Goal: Transaction & Acquisition: Obtain resource

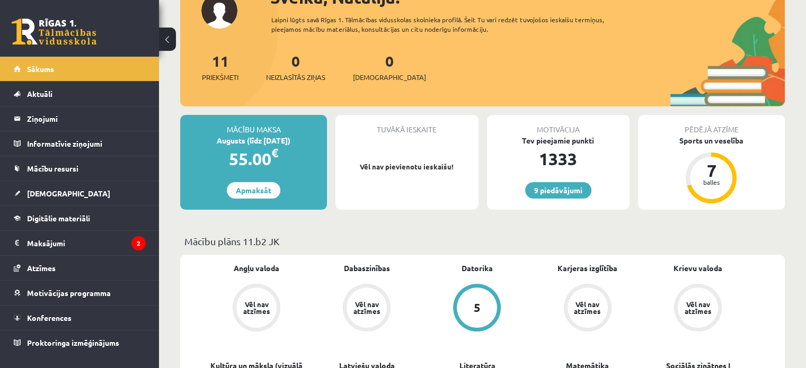
scroll to position [177, 0]
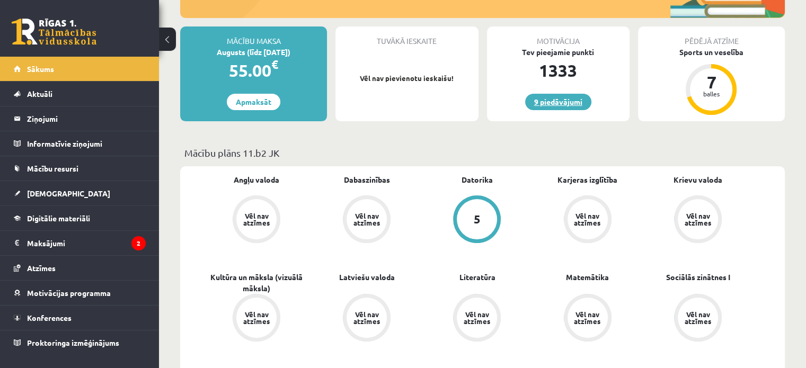
click at [556, 103] on link "9 piedāvājumi" at bounding box center [558, 102] width 66 height 16
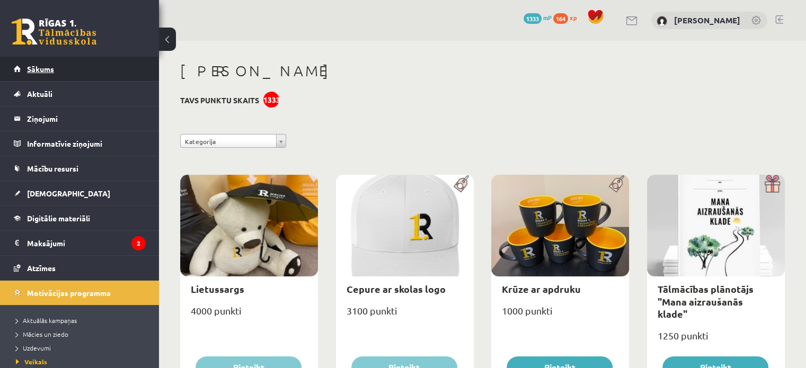
click at [40, 65] on span "Sākums" at bounding box center [40, 69] width 27 height 10
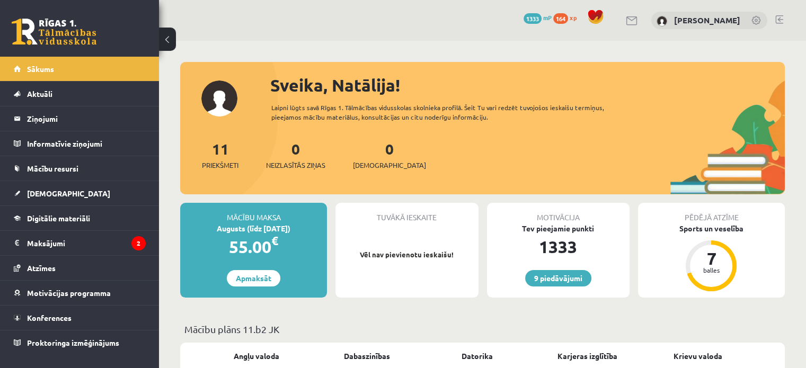
click at [532, 19] on span "1333" at bounding box center [533, 18] width 18 height 11
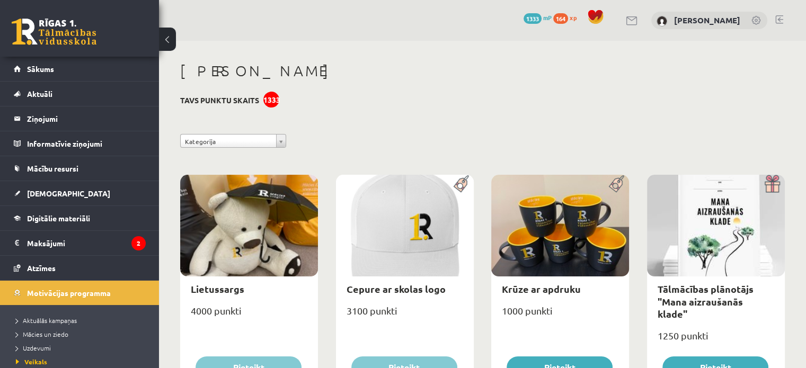
click at [768, 205] on div at bounding box center [716, 226] width 138 height 102
click at [727, 300] on link "Tālmācības plānotājs "Mana aizraušanās klade"" at bounding box center [706, 301] width 96 height 37
type input "*"
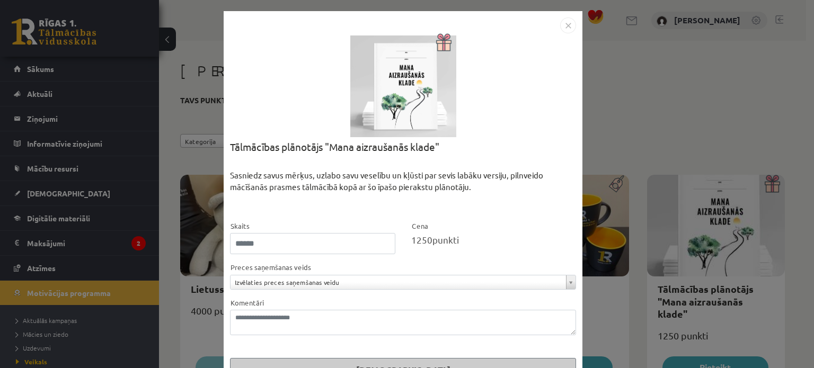
click at [568, 24] on img "Close" at bounding box center [568, 25] width 16 height 16
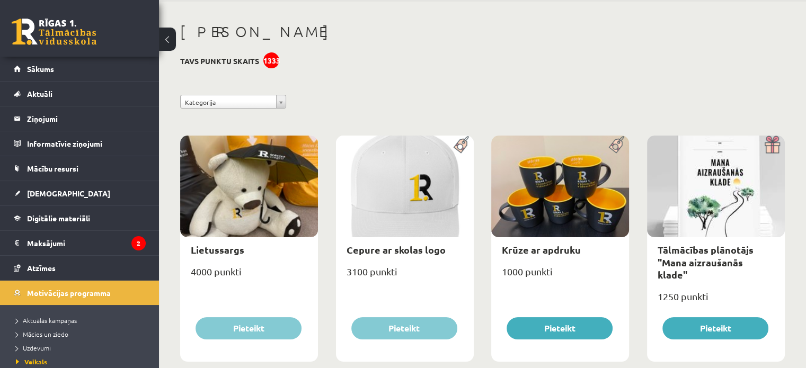
scroll to position [23, 0]
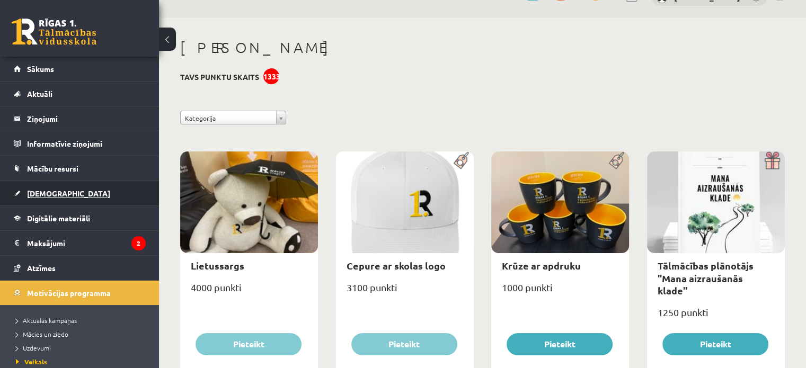
click at [45, 193] on span "[DEMOGRAPHIC_DATA]" at bounding box center [68, 194] width 83 height 10
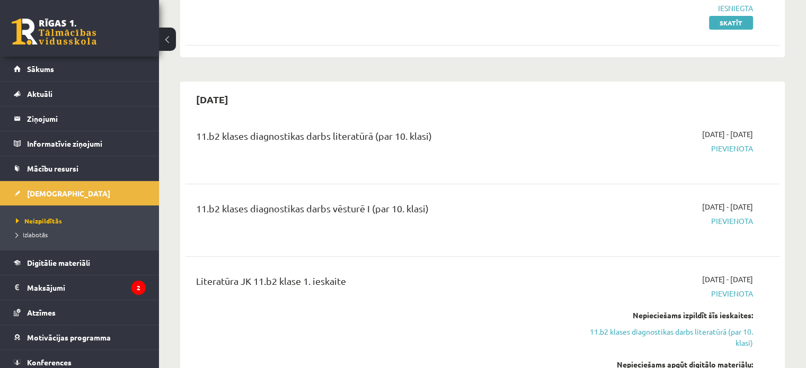
scroll to position [288, 0]
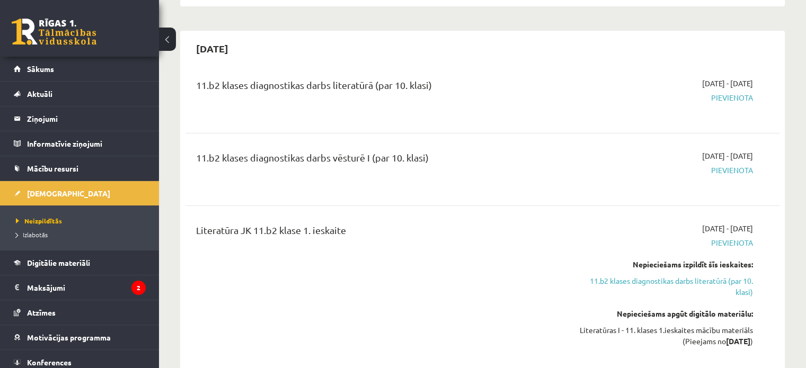
click at [740, 100] on span "Pievienota" at bounding box center [665, 97] width 175 height 11
click at [736, 166] on span "Pievienota" at bounding box center [665, 170] width 175 height 11
click at [652, 297] on div "2025-09-16 - 2025-09-30 Pievienota Nepieciešams izpildīt šīs ieskaites: 11.b2 k…" at bounding box center [665, 292] width 191 height 139
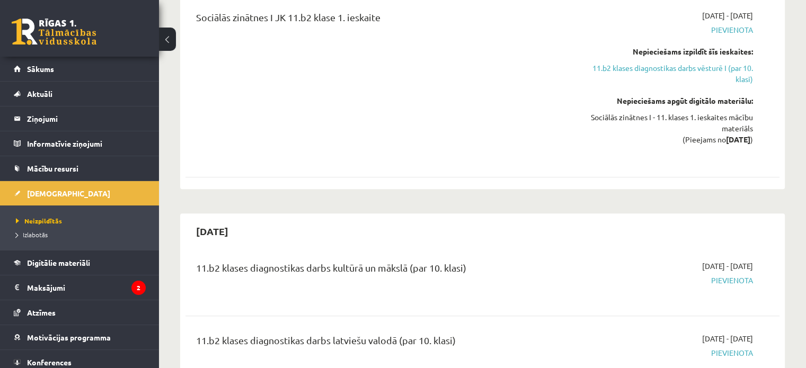
scroll to position [730, 0]
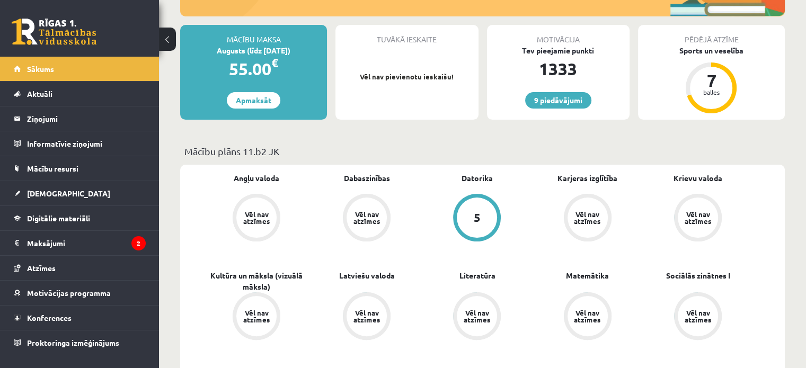
scroll to position [216, 0]
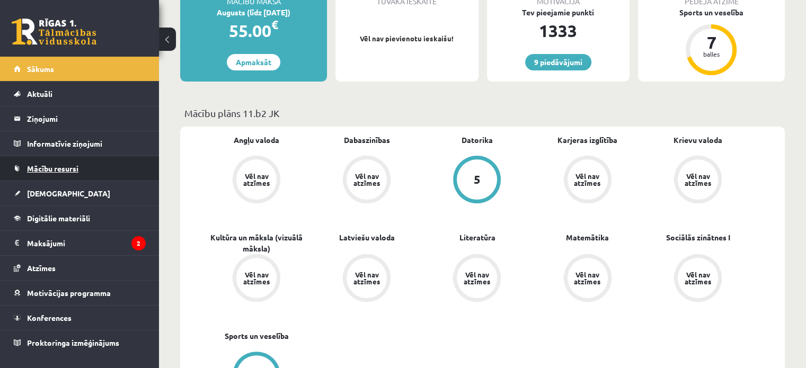
click at [40, 173] on link "Mācību resursi" at bounding box center [80, 168] width 132 height 24
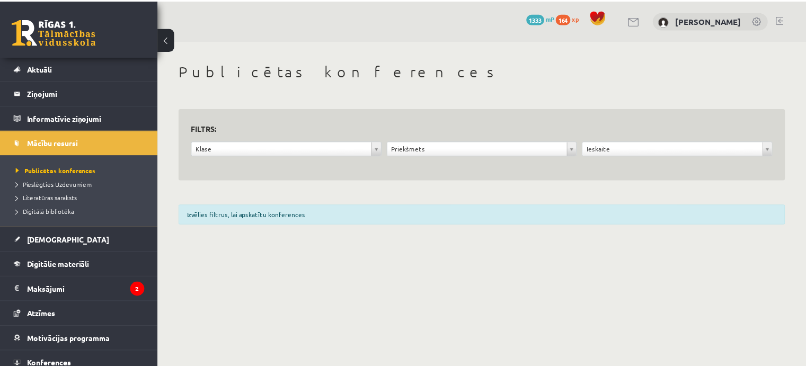
scroll to position [25, 0]
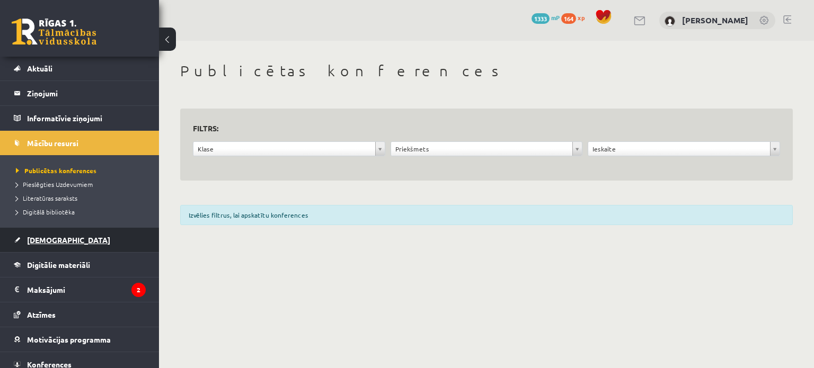
click at [42, 242] on span "[DEMOGRAPHIC_DATA]" at bounding box center [68, 240] width 83 height 10
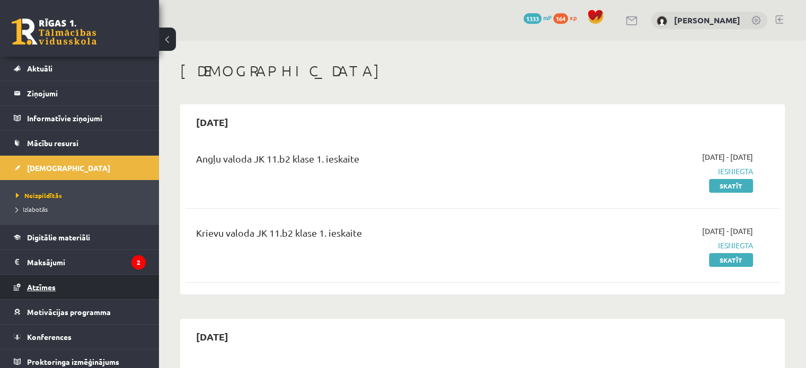
scroll to position [30, 0]
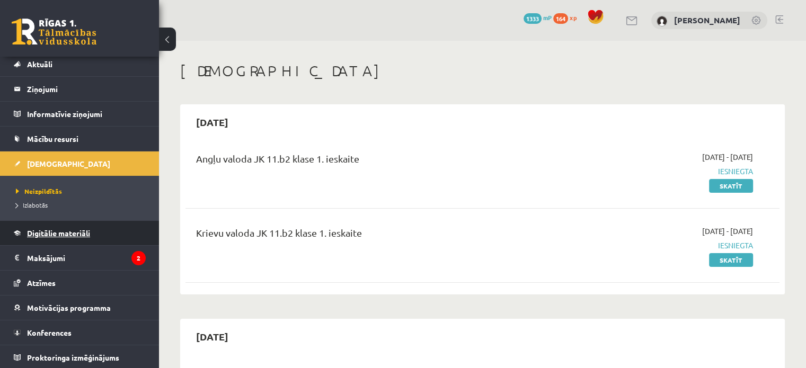
click at [51, 227] on link "Digitālie materiāli" at bounding box center [80, 233] width 132 height 24
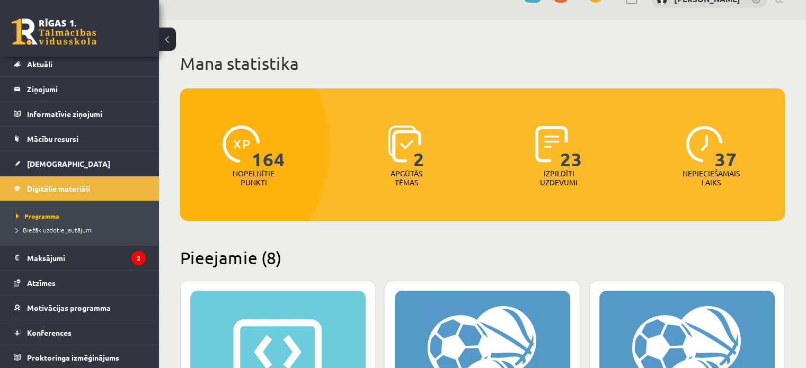
scroll to position [12, 0]
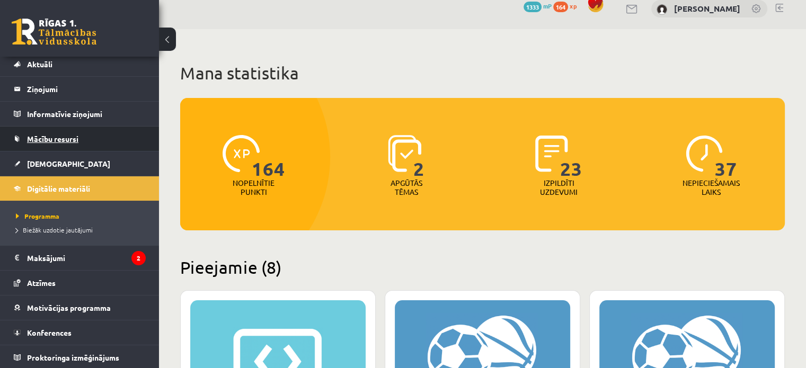
click at [36, 135] on span "Mācību resursi" at bounding box center [52, 139] width 51 height 10
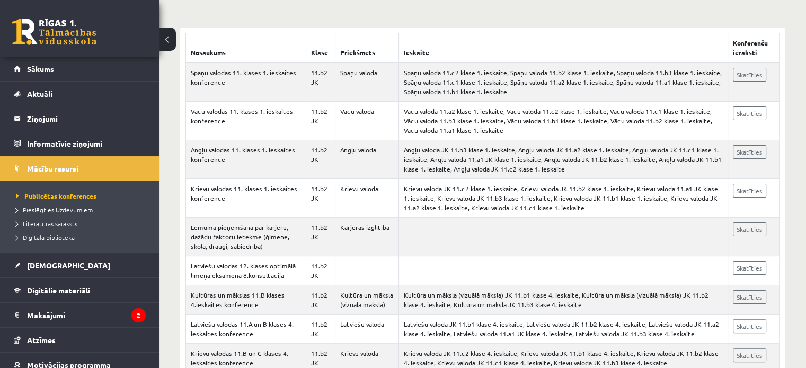
scroll to position [189, 0]
click at [38, 223] on span "Literatūras saraksts" at bounding box center [46, 223] width 61 height 8
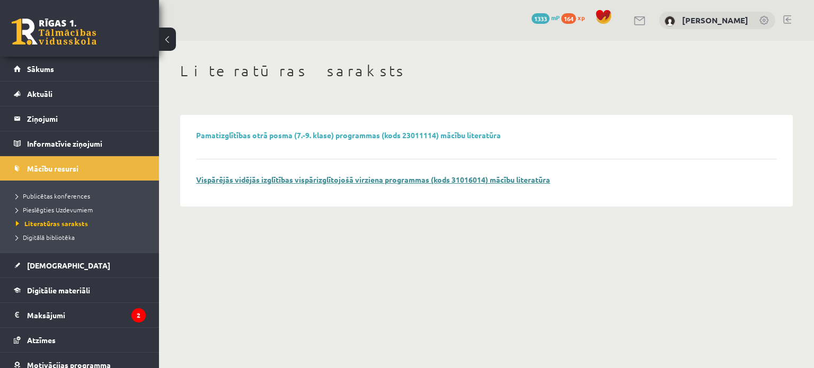
click at [439, 177] on link "Vispārējās vidējās izglītības vispārizglītojošā virziena programmas (kods 31016…" at bounding box center [373, 180] width 354 height 10
click at [49, 236] on span "Digitālā bibliotēka" at bounding box center [45, 237] width 59 height 8
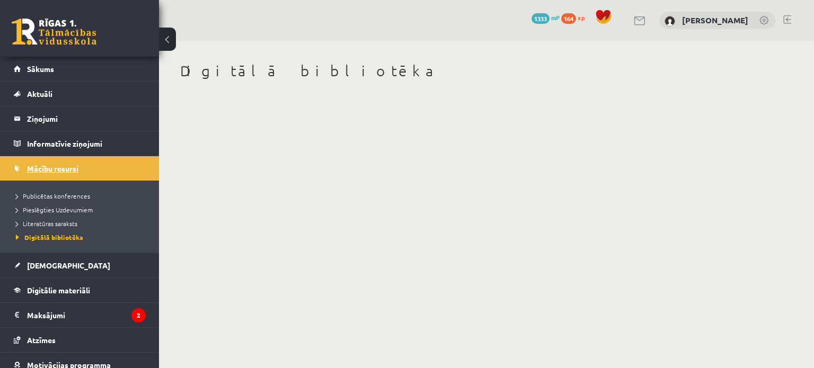
click at [59, 169] on span "Mācību resursi" at bounding box center [52, 169] width 51 height 10
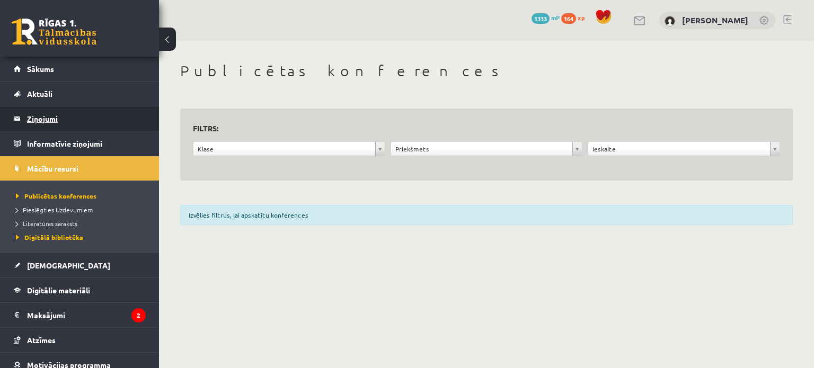
click at [41, 112] on legend "Ziņojumi 0" at bounding box center [86, 119] width 119 height 24
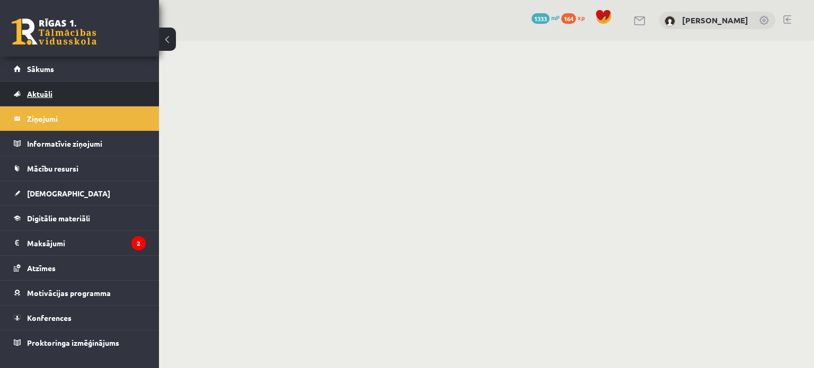
click at [40, 100] on link "Aktuāli" at bounding box center [80, 94] width 132 height 24
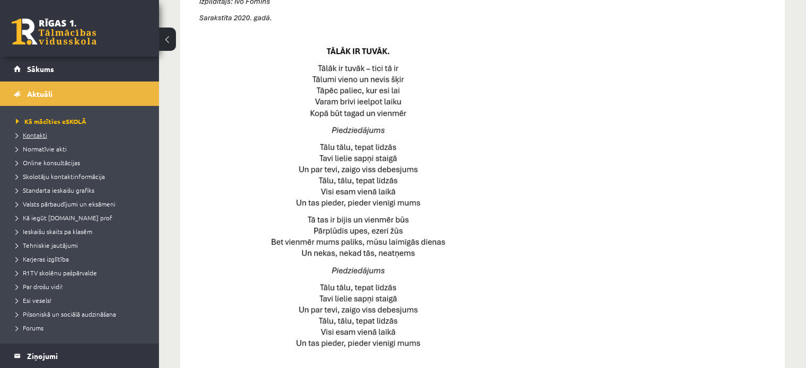
scroll to position [475, 0]
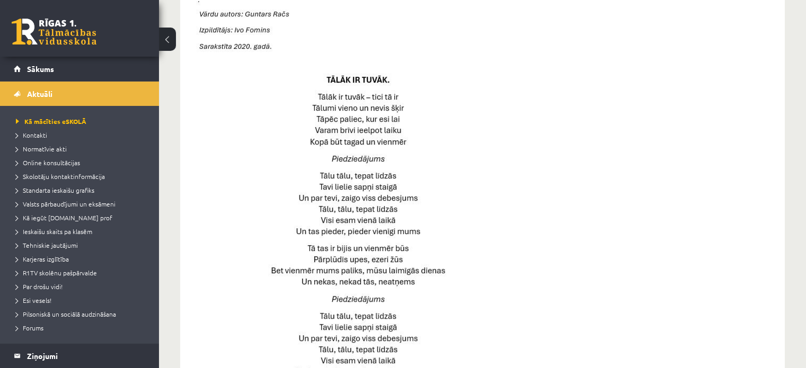
click at [35, 32] on link at bounding box center [54, 32] width 85 height 27
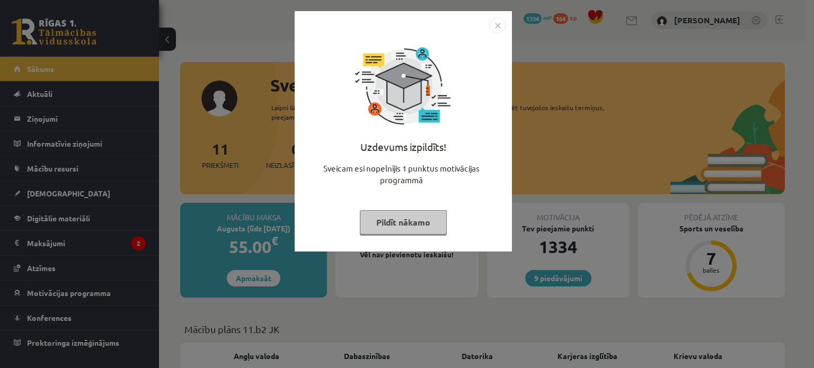
click at [496, 27] on img "Close" at bounding box center [498, 25] width 16 height 16
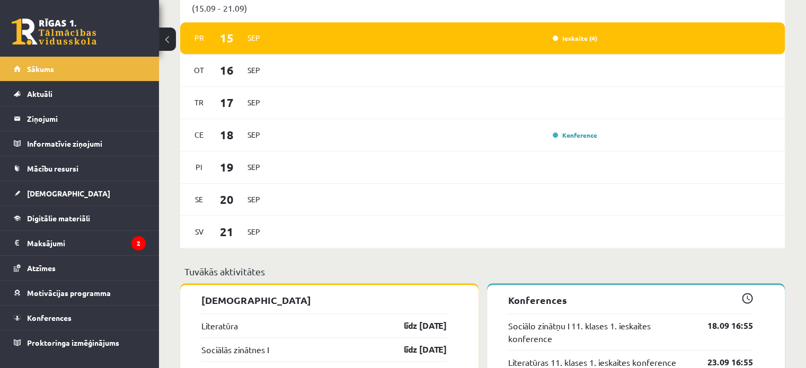
scroll to position [695, 0]
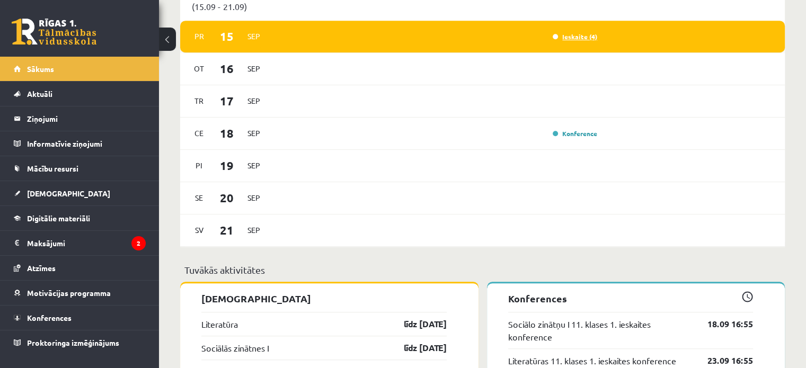
click at [582, 40] on link "Ieskaite (4)" at bounding box center [575, 36] width 45 height 8
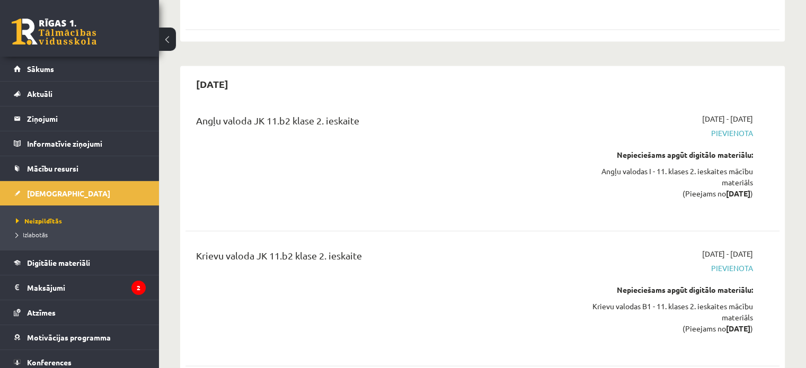
scroll to position [2321, 0]
click at [239, 184] on div "Angļu valoda JK 11.b2 klase 2. ieskaite [DATE] - [DATE] [GEOGRAPHIC_DATA] Nepie…" at bounding box center [483, 237] width 594 height 270
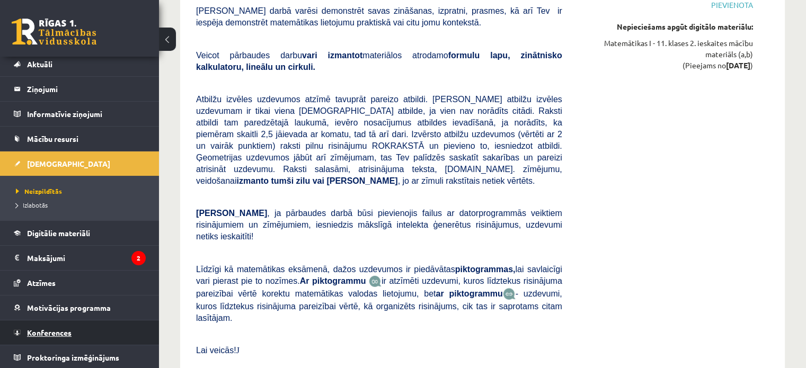
scroll to position [2846, 0]
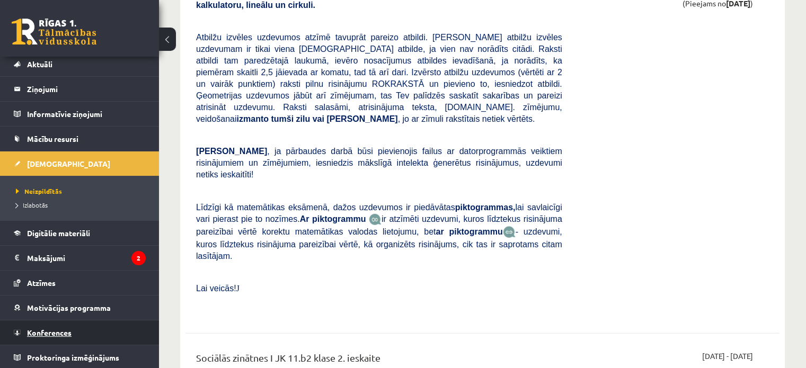
click at [52, 330] on span "Konferences" at bounding box center [49, 333] width 45 height 10
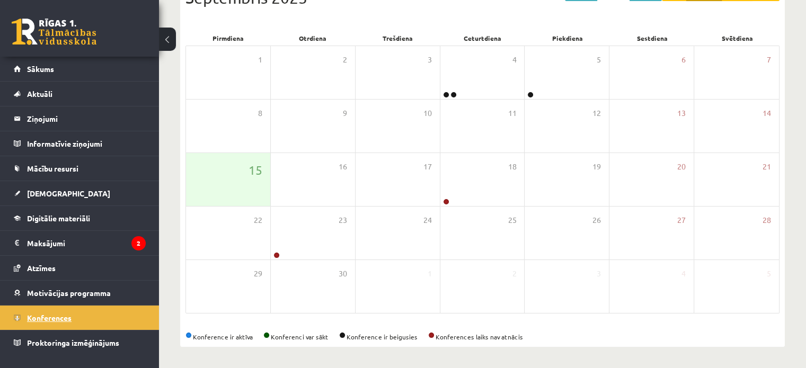
scroll to position [137, 0]
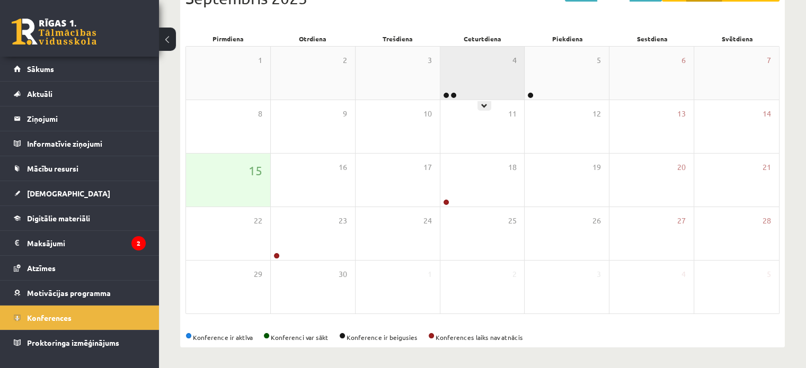
click at [483, 86] on div "4" at bounding box center [482, 73] width 84 height 53
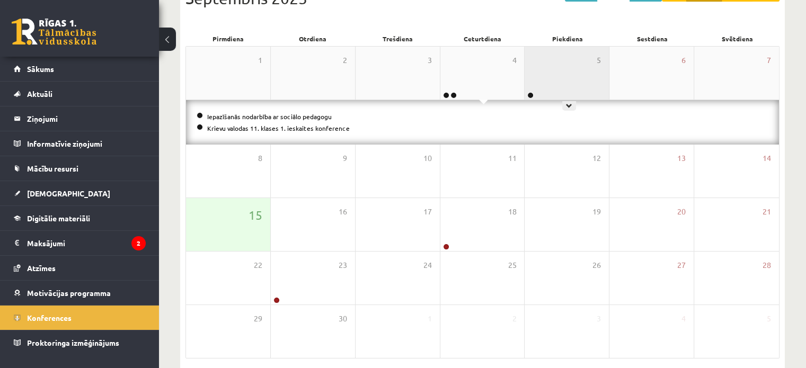
click at [527, 76] on div "5" at bounding box center [567, 73] width 84 height 53
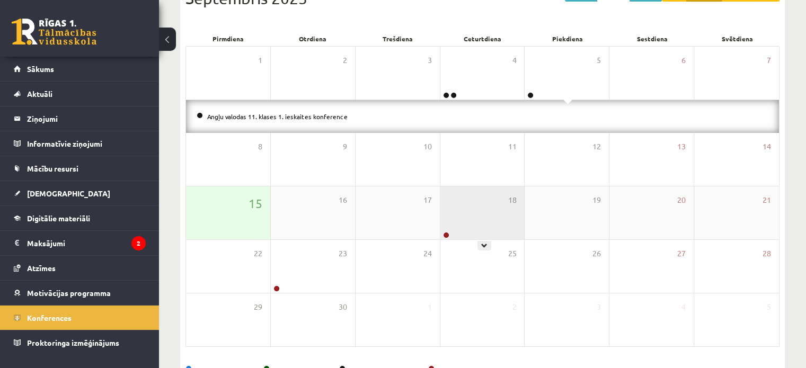
click at [451, 230] on div "18" at bounding box center [482, 213] width 84 height 53
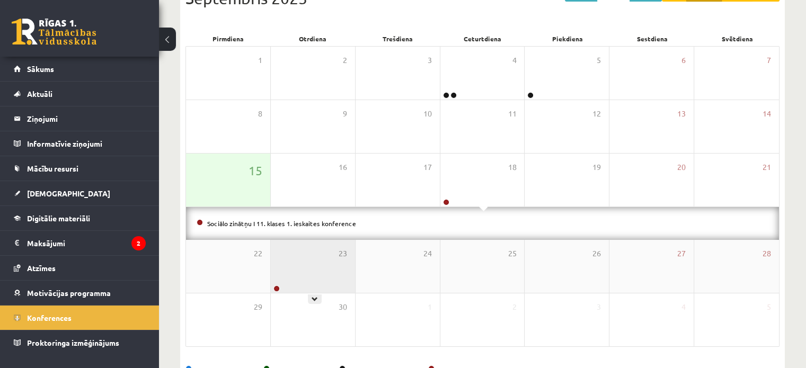
click at [330, 264] on div "23" at bounding box center [313, 266] width 84 height 53
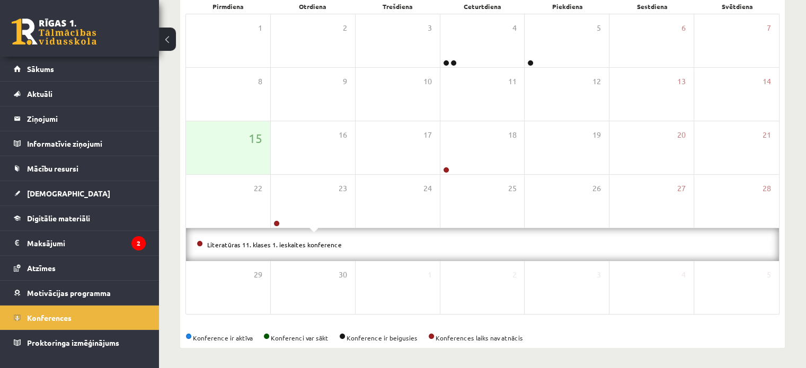
scroll to position [170, 0]
click at [45, 28] on link at bounding box center [54, 32] width 85 height 27
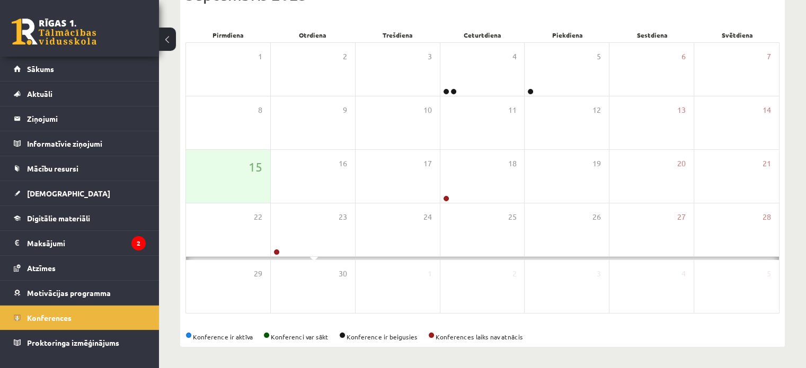
scroll to position [137, 0]
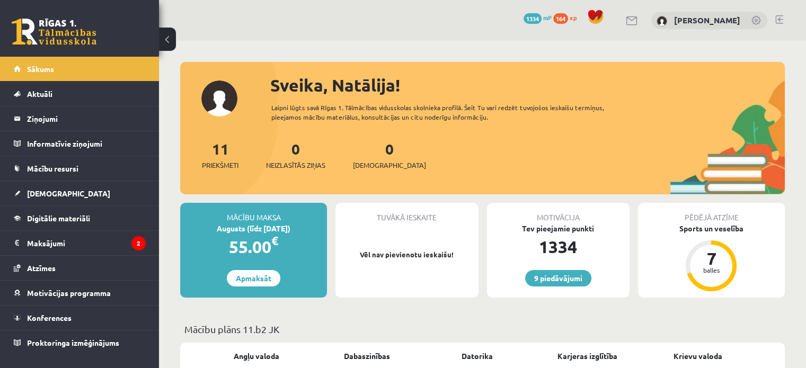
click at [595, 11] on span at bounding box center [596, 17] width 16 height 16
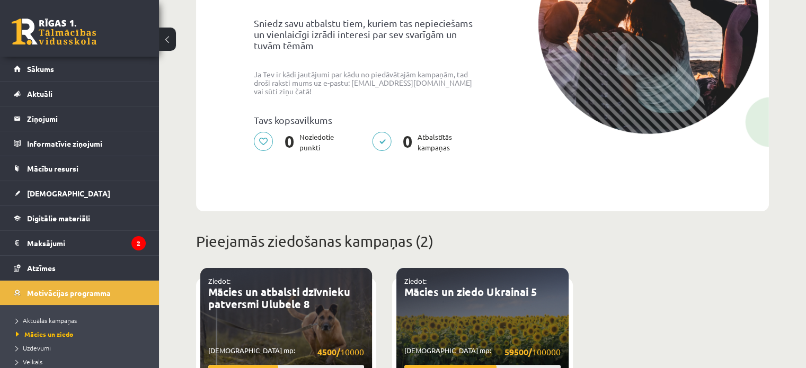
scroll to position [353, 0]
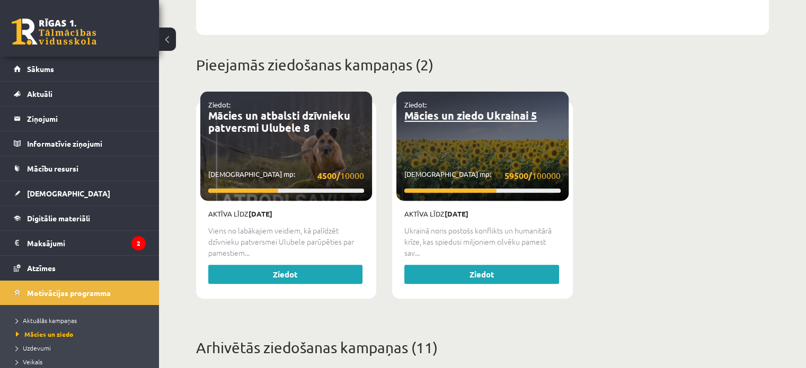
click at [534, 110] on link "Mācies un ziedo Ukrainai 5" at bounding box center [470, 116] width 133 height 14
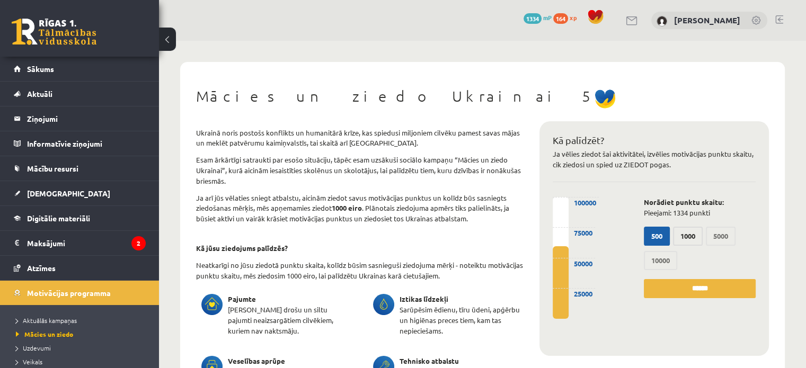
click at [685, 239] on label "1000" at bounding box center [688, 236] width 30 height 19
click at [60, 31] on link at bounding box center [54, 32] width 85 height 27
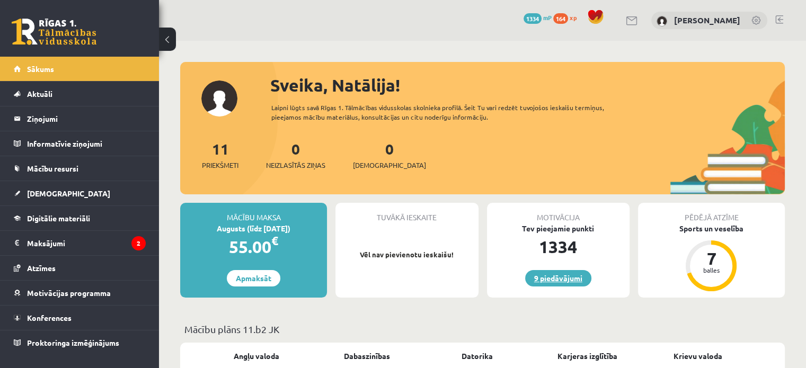
click at [530, 276] on link "9 piedāvājumi" at bounding box center [558, 278] width 66 height 16
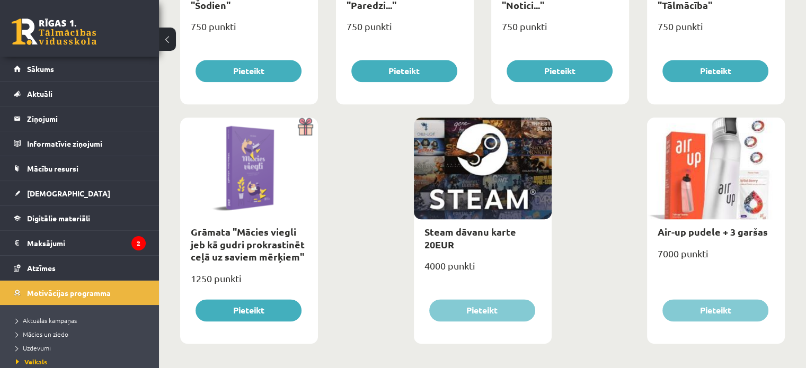
scroll to position [1260, 0]
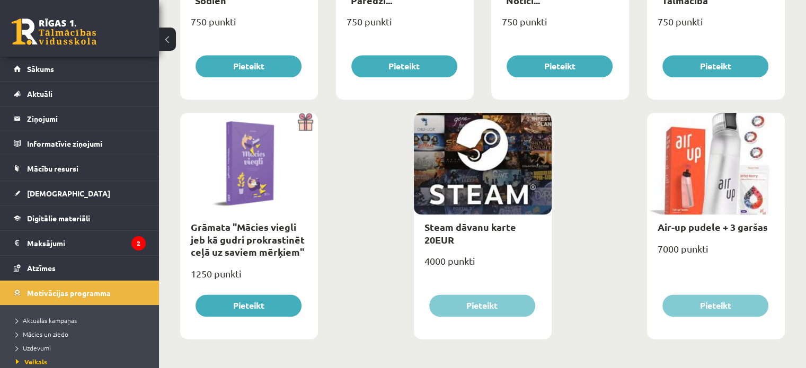
drag, startPoint x: 756, startPoint y: 177, endPoint x: 754, endPoint y: 195, distance: 18.1
click at [755, 177] on div at bounding box center [716, 164] width 138 height 102
click at [751, 231] on link "Air-up pudele + 3 garšas" at bounding box center [713, 227] width 110 height 12
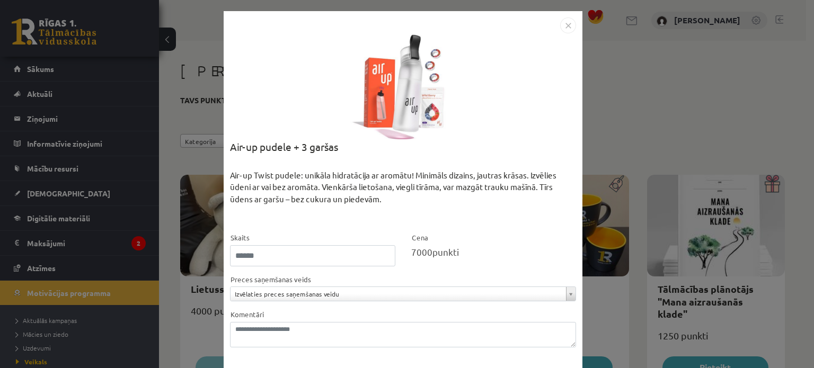
click at [564, 29] on img "Close" at bounding box center [568, 25] width 16 height 16
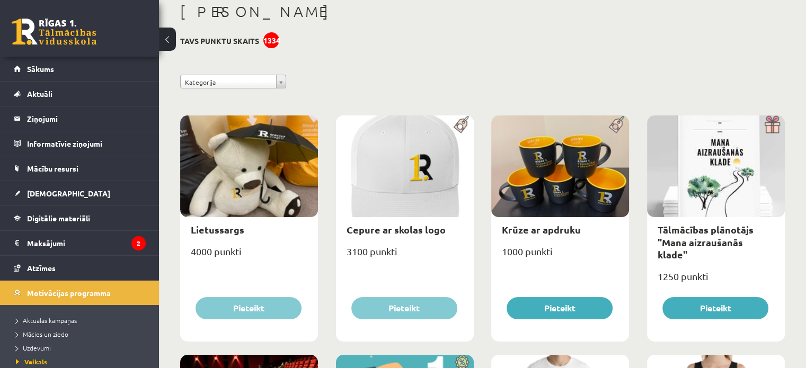
scroll to position [88, 0]
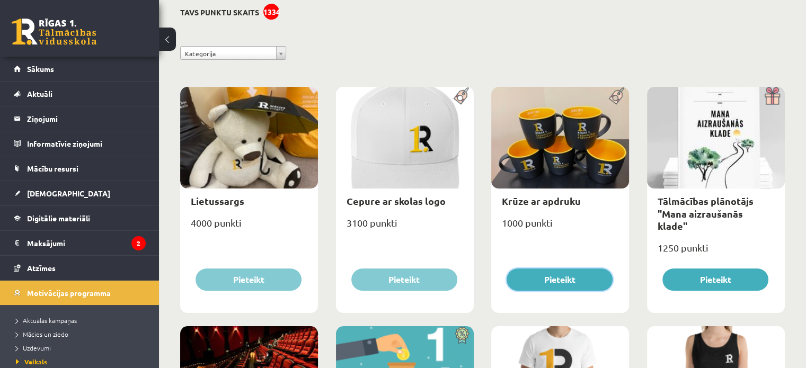
click at [596, 283] on button "Pieteikt" at bounding box center [560, 280] width 106 height 22
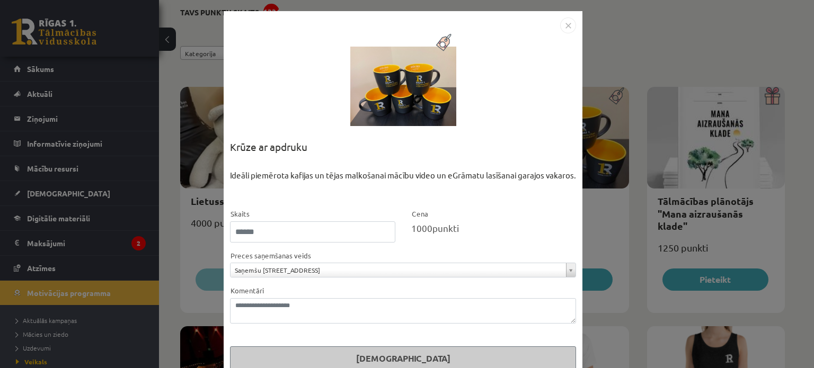
click at [572, 22] on div "**********" at bounding box center [403, 194] width 359 height 366
click at [562, 25] on img "Close" at bounding box center [568, 25] width 16 height 16
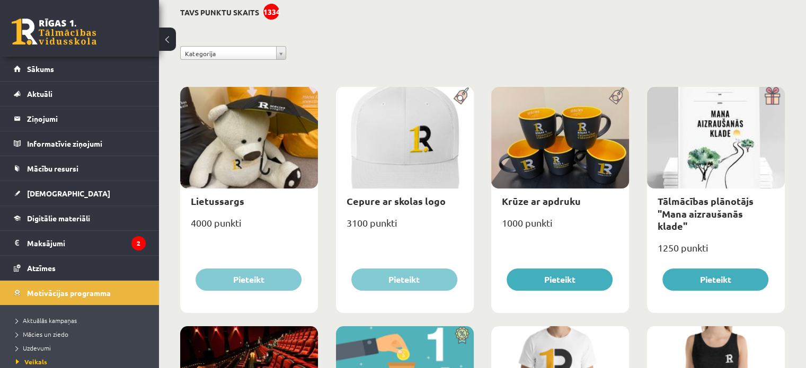
click at [311, 158] on div at bounding box center [249, 138] width 138 height 102
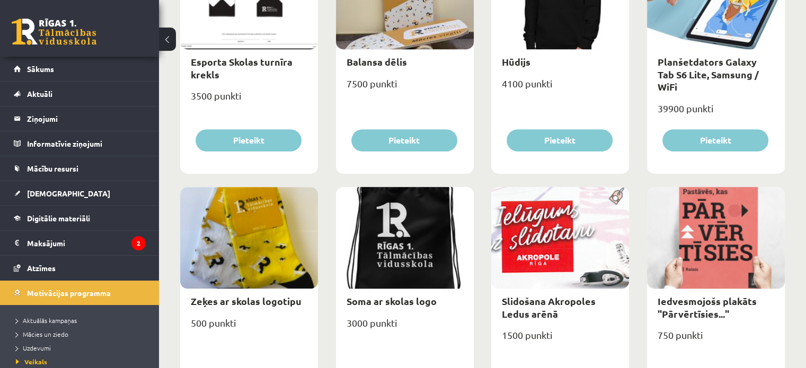
scroll to position [883, 0]
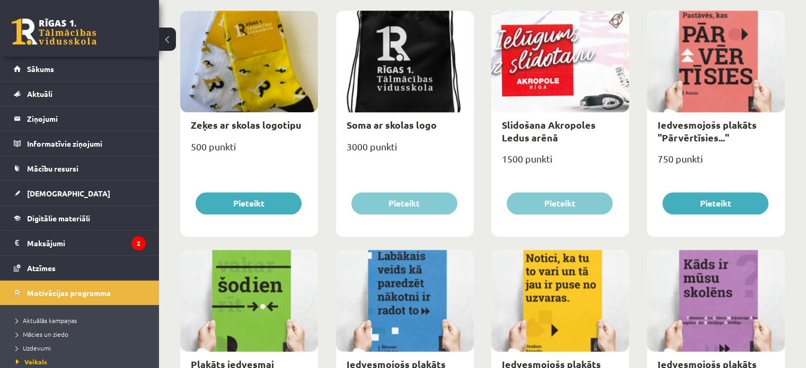
click at [562, 59] on div at bounding box center [560, 62] width 138 height 102
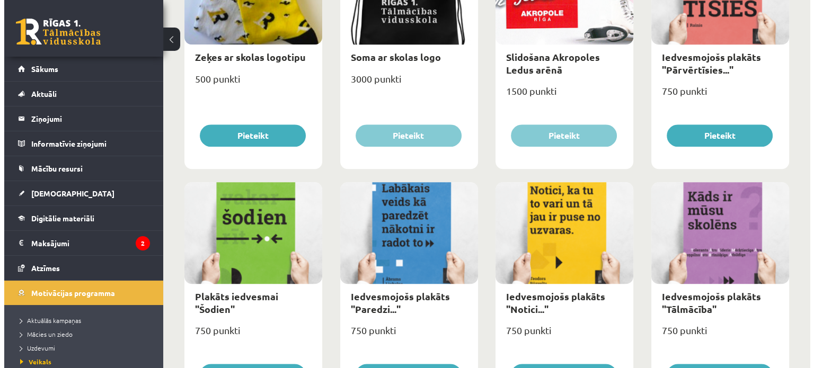
scroll to position [972, 0]
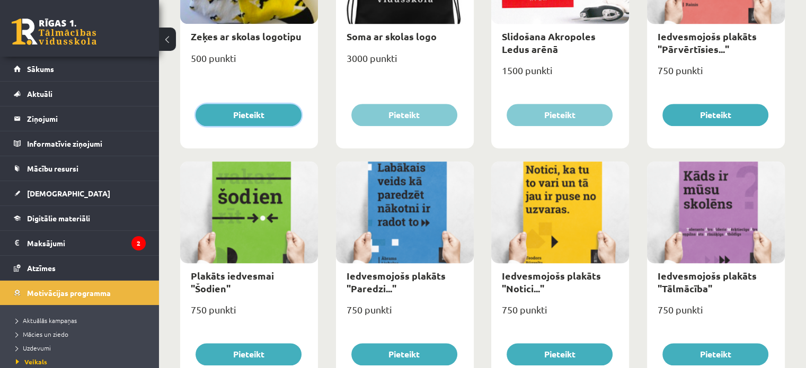
click at [290, 114] on button "Pieteikt" at bounding box center [249, 115] width 106 height 22
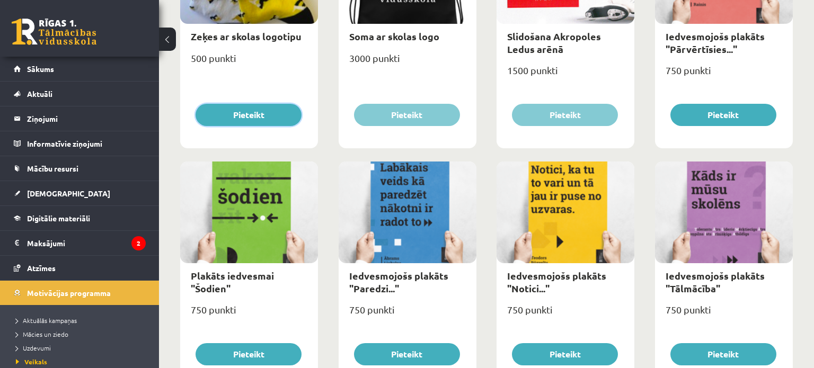
select select "**********"
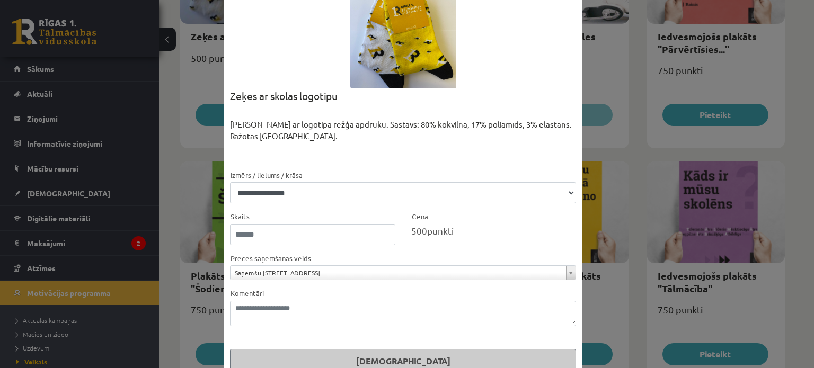
scroll to position [72, 0]
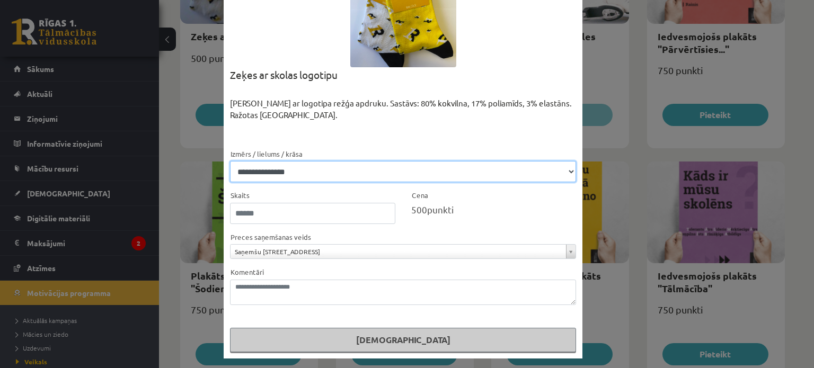
click at [407, 172] on select "**********" at bounding box center [403, 171] width 346 height 21
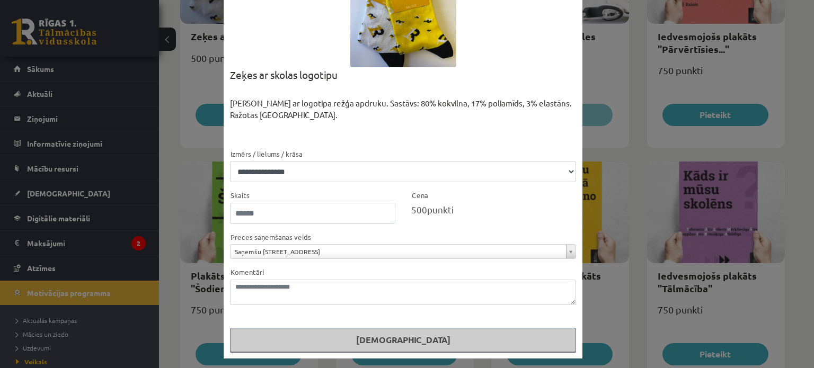
click at [401, 273] on div "Komentāri" at bounding box center [403, 285] width 346 height 39
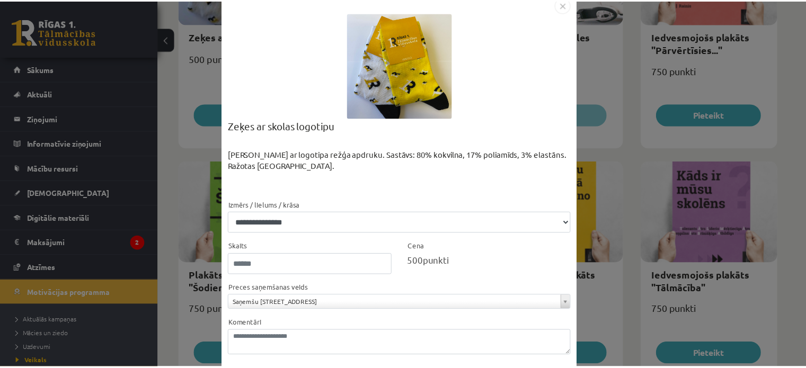
scroll to position [0, 0]
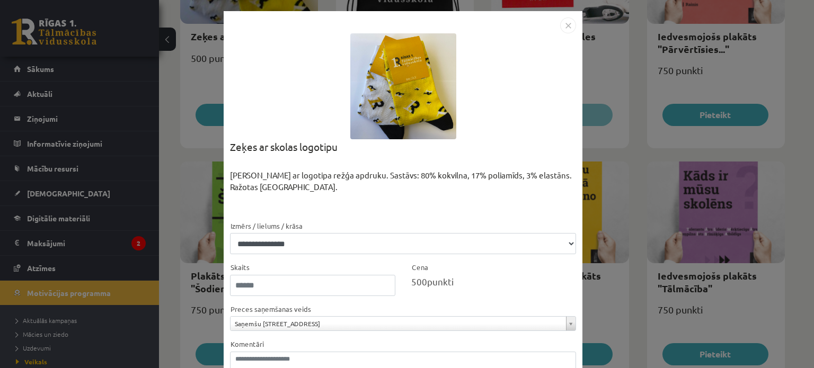
click at [560, 29] on img "Close" at bounding box center [568, 25] width 16 height 16
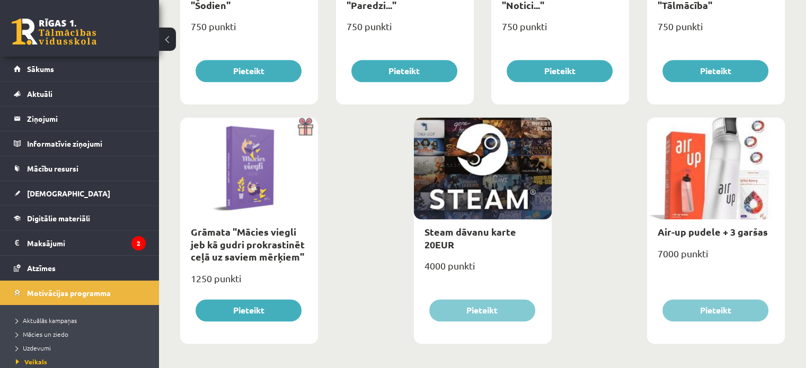
scroll to position [1260, 0]
